Goal: Navigation & Orientation: Find specific page/section

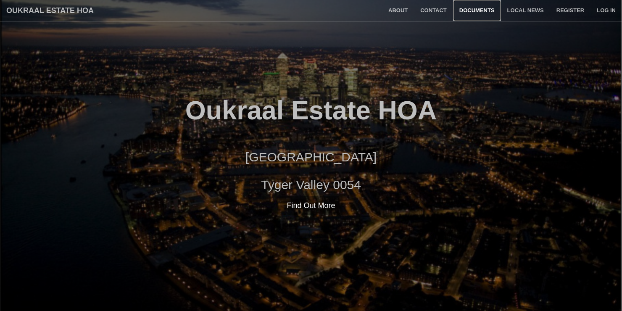
click at [469, 7] on link "Documents" at bounding box center [477, 10] width 48 height 21
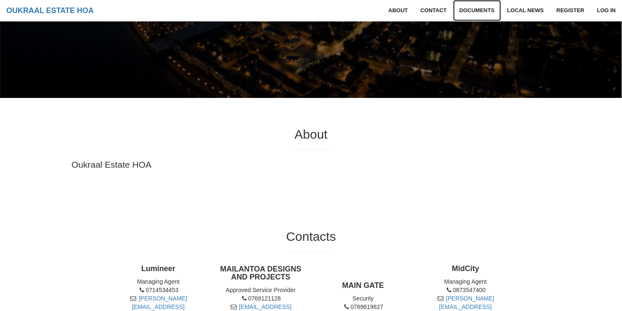
scroll to position [255, 0]
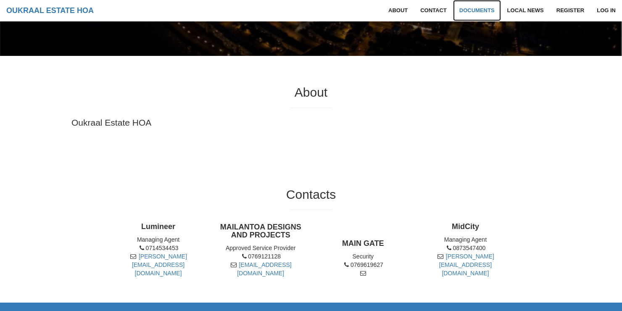
click at [473, 9] on link "Documents" at bounding box center [477, 10] width 48 height 21
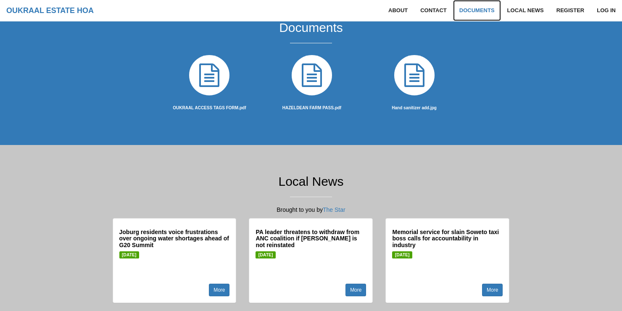
scroll to position [549, 0]
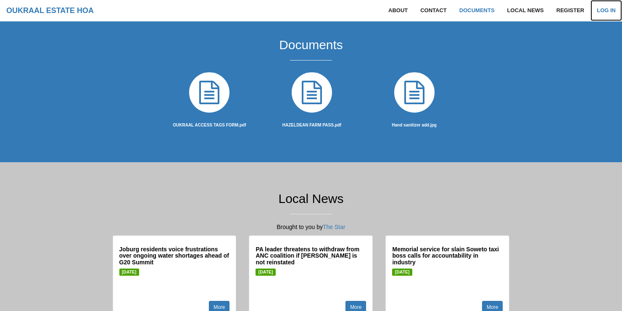
click at [605, 8] on link "Log in" at bounding box center [607, 10] width 32 height 21
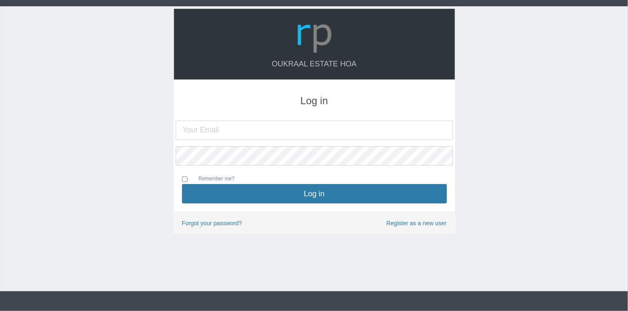
click at [342, 122] on input "text" at bounding box center [314, 130] width 277 height 19
type input "aneshca@vodamail.co.za"
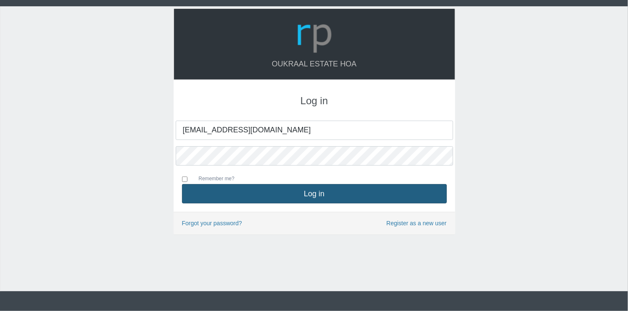
click at [311, 195] on button "Log in" at bounding box center [314, 193] width 265 height 19
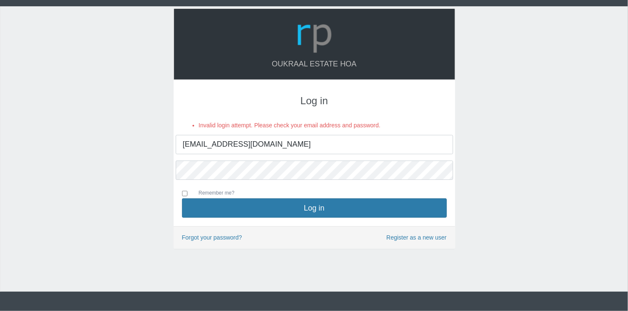
drag, startPoint x: 322, startPoint y: 140, endPoint x: 180, endPoint y: 145, distance: 142.2
click at [180, 145] on input "aneshca@vodamail.co.za" at bounding box center [314, 144] width 277 height 19
type input "a"
type input "aekuhn@vodamail.co.za"
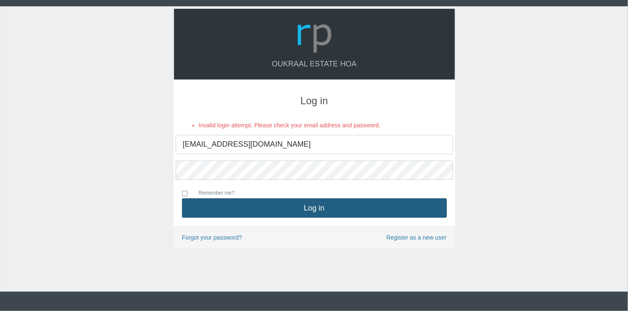
click at [273, 207] on button "Log in" at bounding box center [314, 207] width 265 height 19
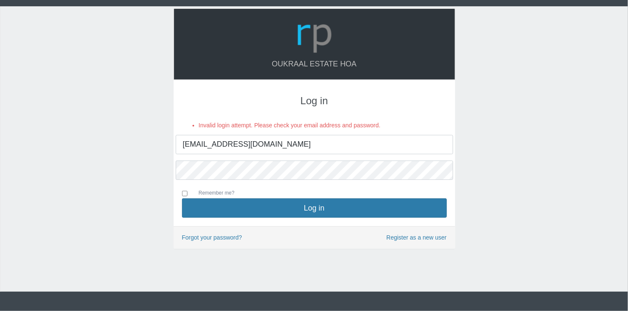
drag, startPoint x: 275, startPoint y: 145, endPoint x: 172, endPoint y: 144, distance: 103.4
click at [172, 144] on div "Oukraal Estate HOA Log in Invalid login attempt. Please check your email addres…" at bounding box center [314, 133] width 294 height 250
type input "[EMAIL_ADDRESS][DOMAIN_NAME]"
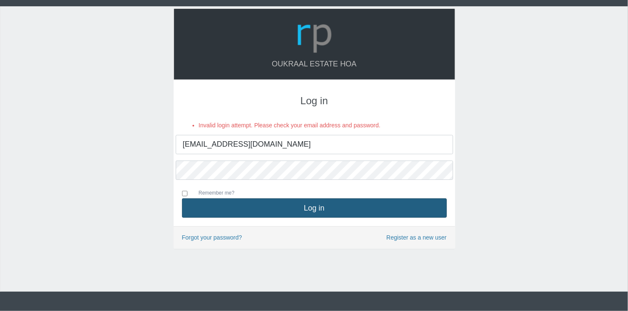
click at [297, 205] on button "Log in" at bounding box center [314, 207] width 265 height 19
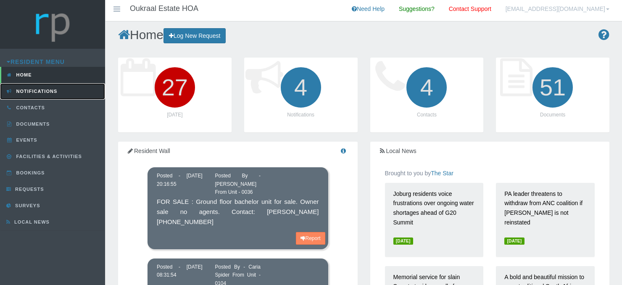
click at [42, 92] on span "Notifications" at bounding box center [35, 91] width 43 height 5
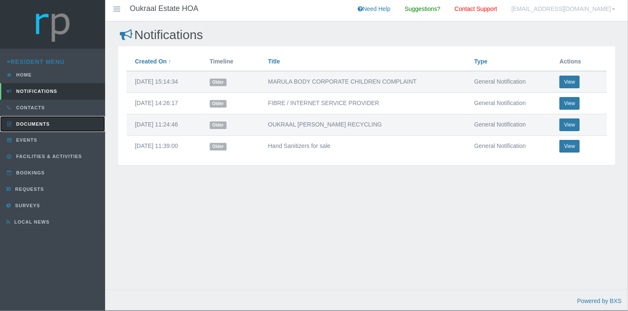
click at [32, 119] on link "Documents" at bounding box center [52, 124] width 105 height 16
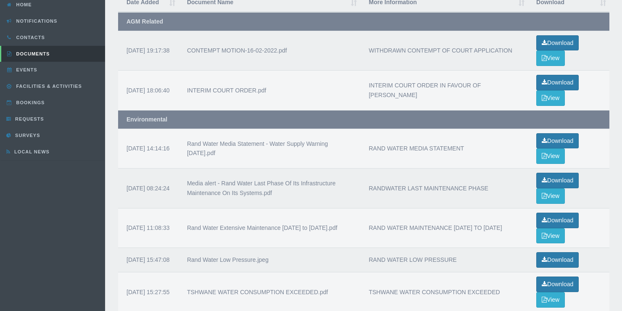
scroll to position [28, 0]
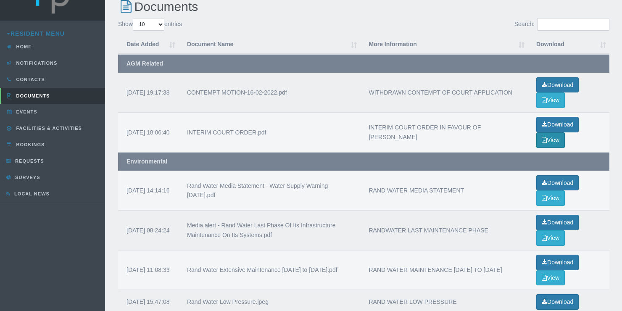
click at [554, 137] on button "View" at bounding box center [550, 140] width 29 height 16
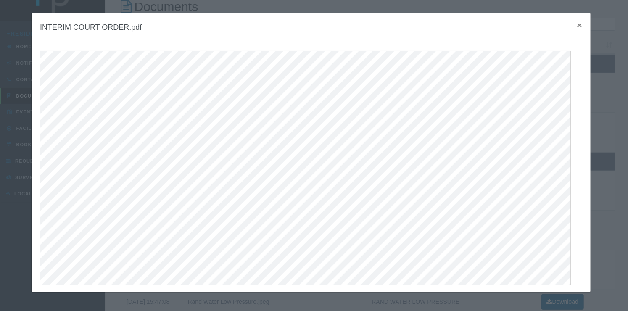
click at [577, 22] on span "×" at bounding box center [579, 25] width 5 height 10
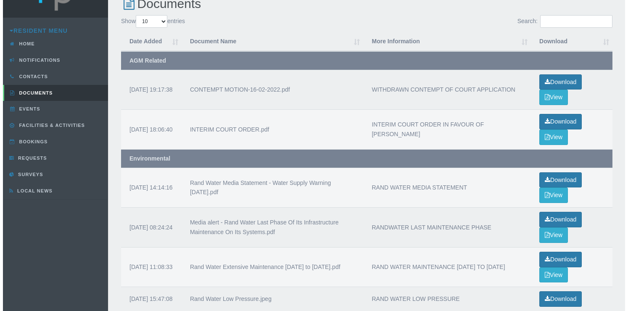
scroll to position [0, 0]
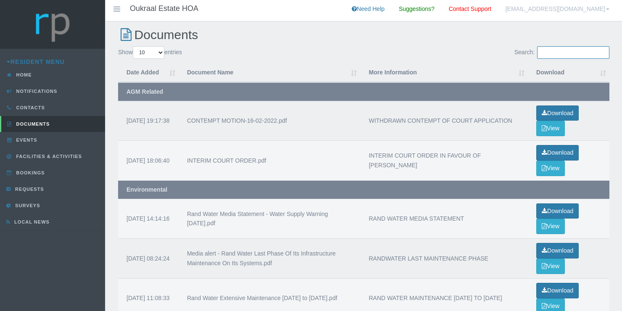
click at [551, 55] on input "Search:" at bounding box center [573, 52] width 72 height 13
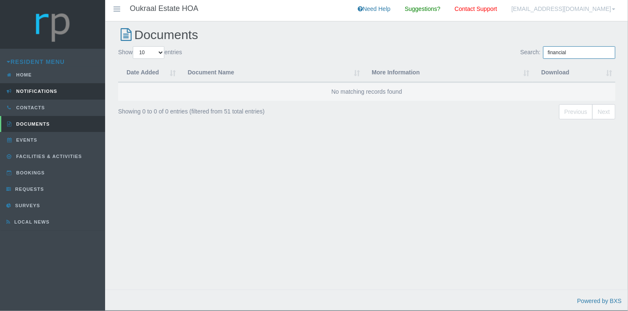
type input "financial"
click at [35, 90] on span "Notifications" at bounding box center [35, 91] width 43 height 5
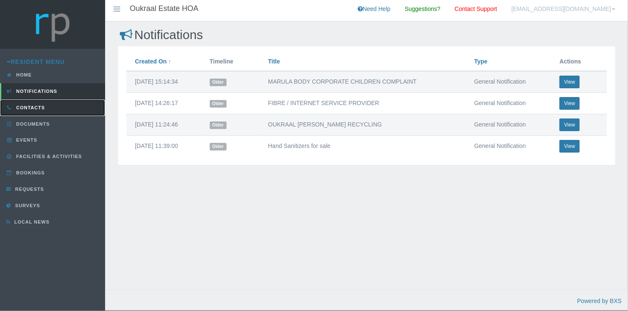
click at [33, 102] on link "Contacts" at bounding box center [52, 108] width 105 height 16
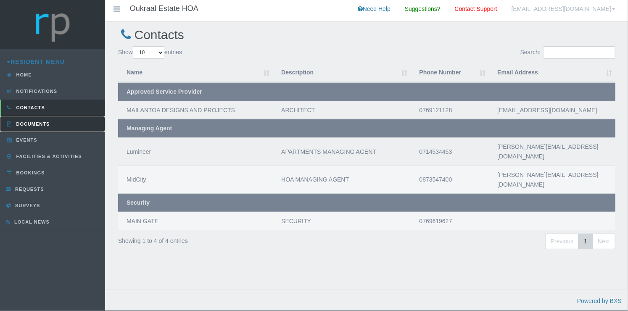
click at [32, 121] on link "Documents" at bounding box center [52, 124] width 105 height 16
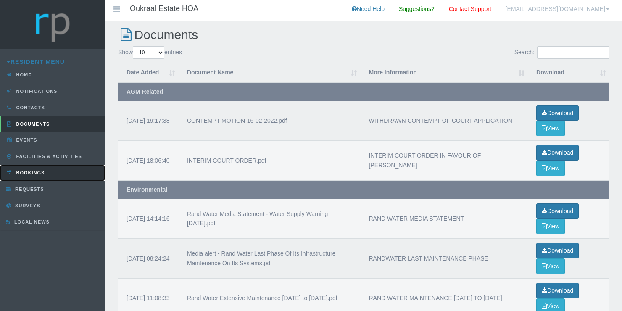
click at [39, 168] on link "Bookings" at bounding box center [52, 173] width 105 height 16
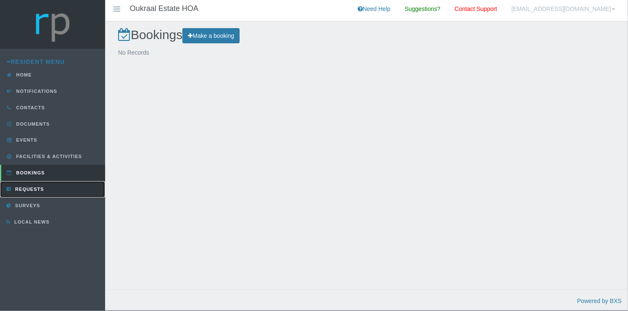
click at [39, 184] on link "Requests" at bounding box center [52, 189] width 105 height 16
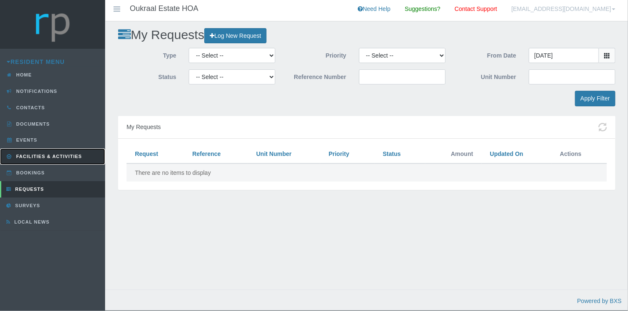
click span "Facilities & Activities"
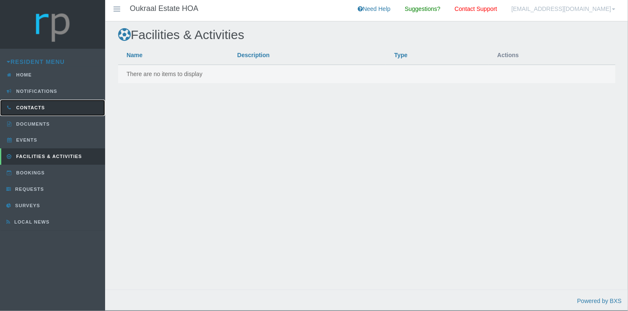
click at [50, 107] on link "Contacts" at bounding box center [52, 108] width 105 height 16
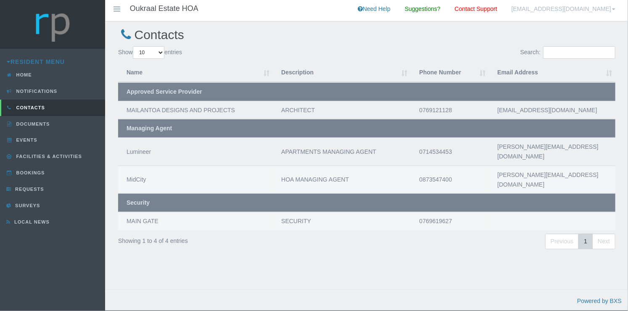
click at [595, 7] on link "[EMAIL_ADDRESS][DOMAIN_NAME]" at bounding box center [563, 10] width 116 height 21
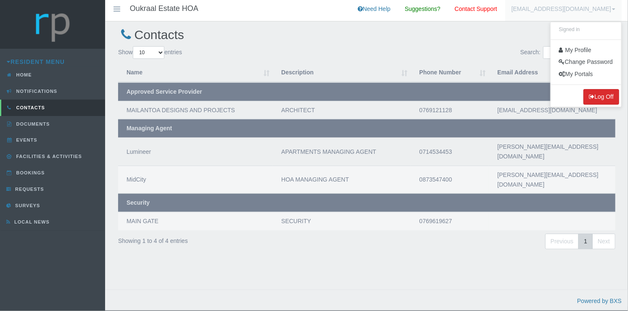
click at [598, 93] on button "Log Off" at bounding box center [602, 97] width 36 height 16
